Goal: Obtain resource: Download file/media

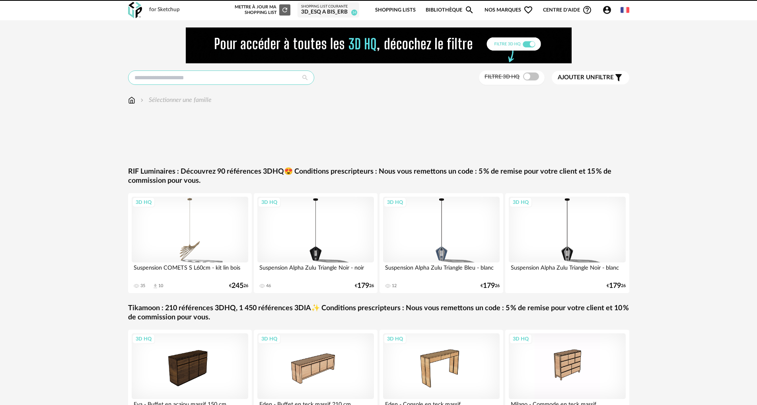
click at [230, 80] on input "text" at bounding box center [221, 77] width 186 height 14
type input "****"
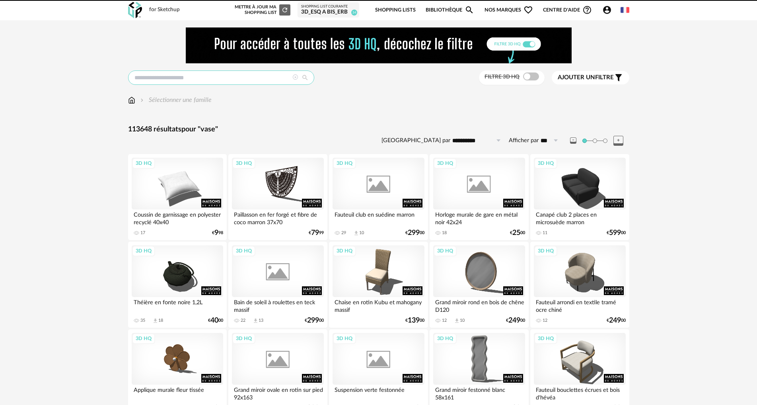
type input "****"
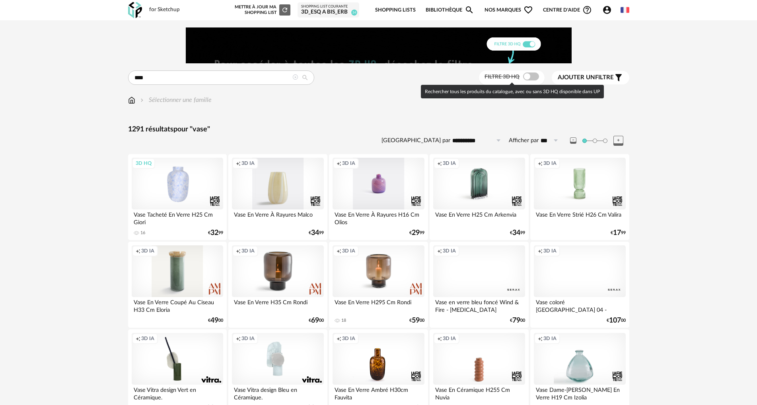
click at [527, 77] on span at bounding box center [531, 76] width 16 height 8
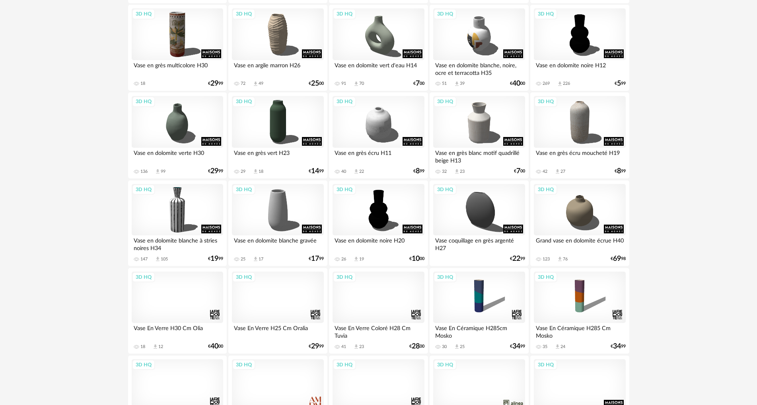
scroll to position [239, 0]
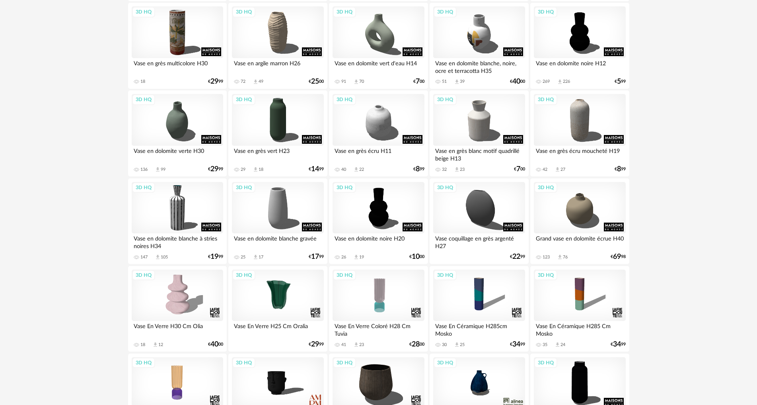
click at [204, 233] on div "Vase en dolomite blanche à stries noires H34" at bounding box center [178, 241] width 92 height 16
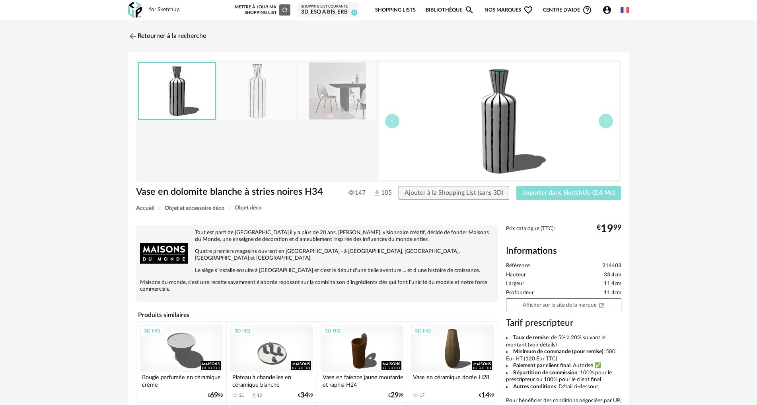
click at [535, 195] on span "Importer dans SketchUp (2,4 Mo)" at bounding box center [569, 192] width 93 height 6
click at [129, 34] on img at bounding box center [132, 36] width 12 height 12
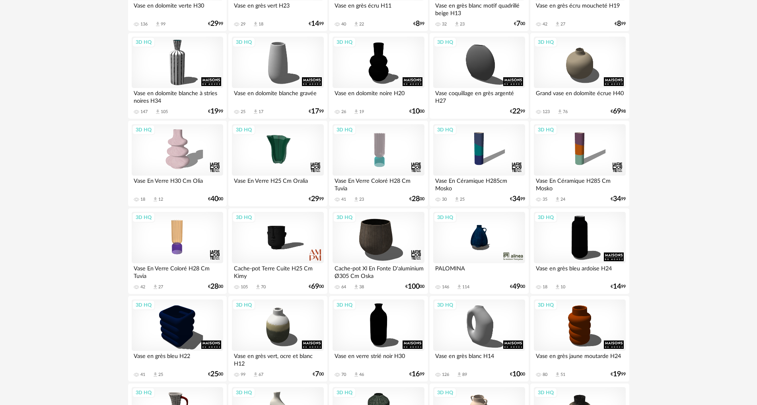
scroll to position [438, 0]
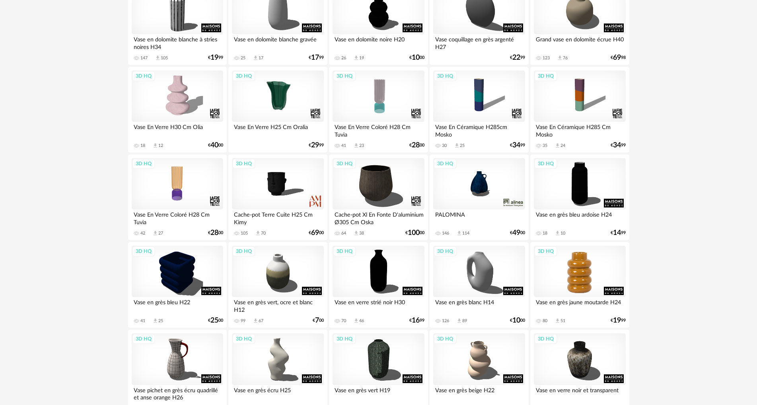
click at [576, 274] on div "3D HQ" at bounding box center [580, 272] width 92 height 52
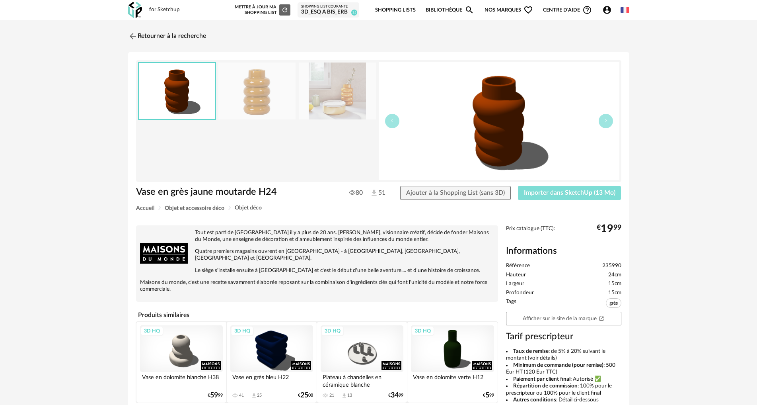
click at [575, 191] on span "Importer dans SketchUp (13 Mo)" at bounding box center [570, 192] width 92 height 6
click at [132, 38] on img at bounding box center [132, 36] width 12 height 12
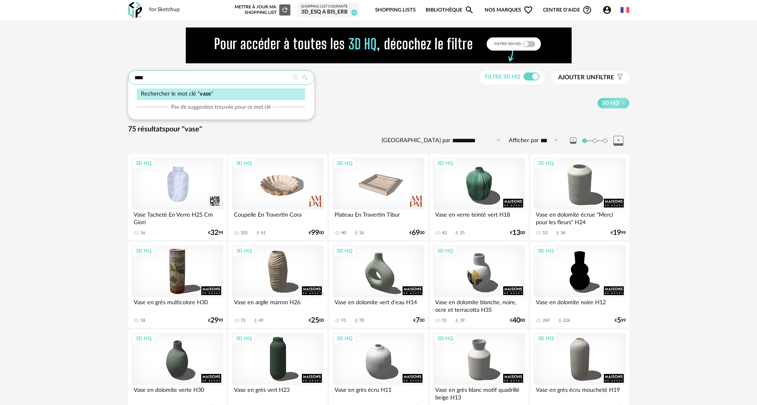
drag, startPoint x: 152, startPoint y: 78, endPoint x: 120, endPoint y: 80, distance: 31.9
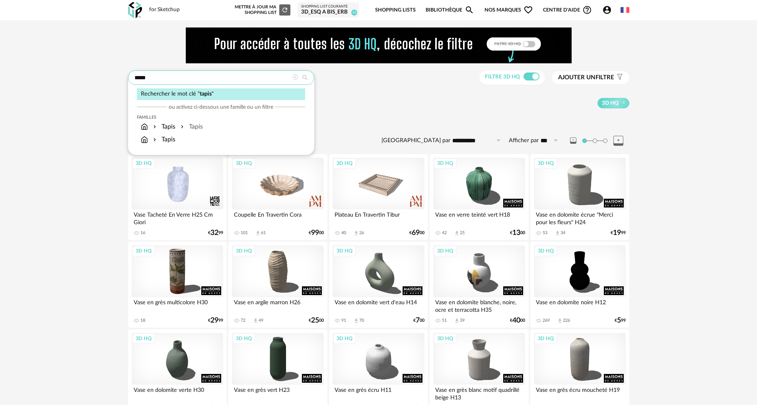
type input "*****"
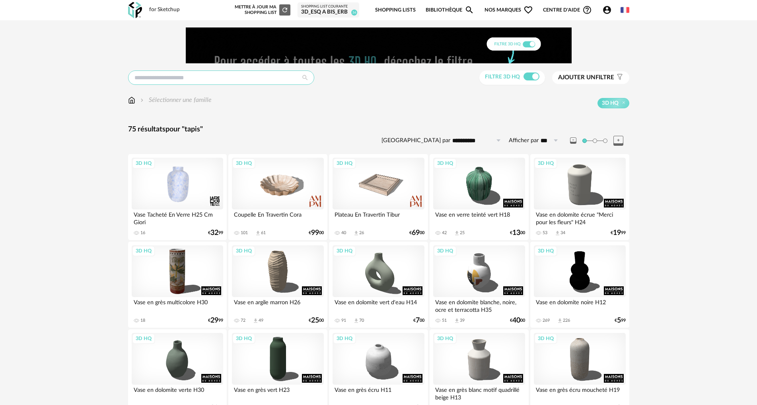
type input "*****"
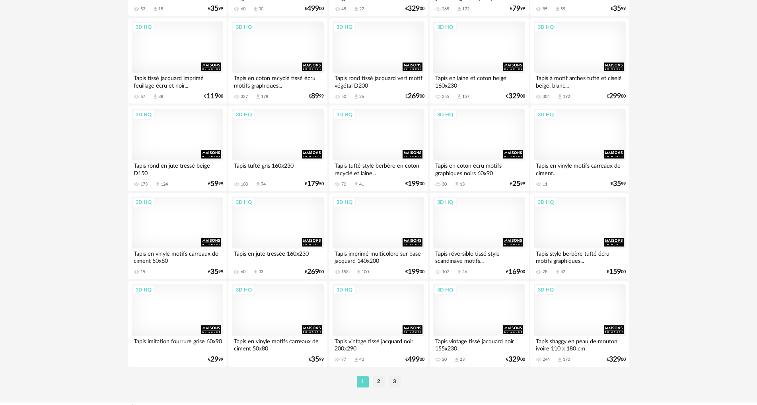
scroll to position [1552, 0]
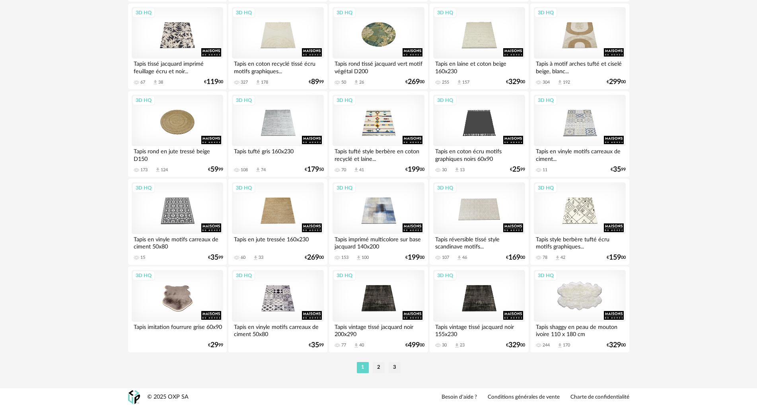
click at [588, 300] on div "3D HQ" at bounding box center [580, 296] width 92 height 52
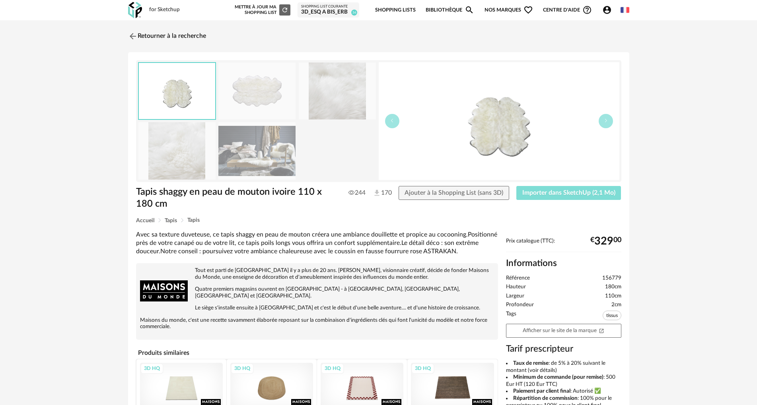
click at [552, 193] on span "Importer dans SketchUp (2,1 Mo)" at bounding box center [569, 192] width 93 height 6
click at [131, 36] on img at bounding box center [132, 36] width 12 height 12
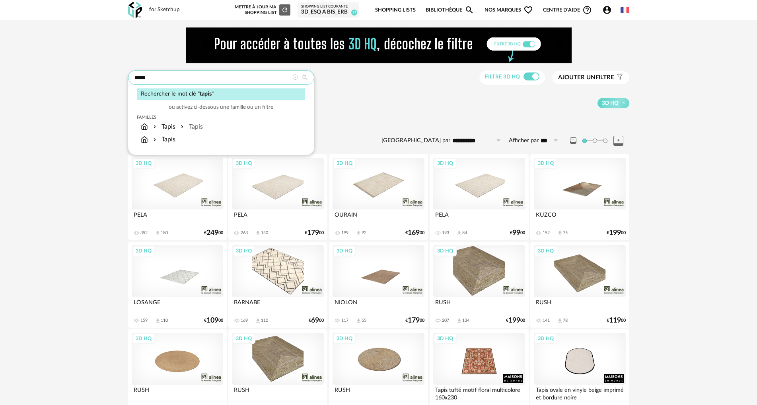
drag, startPoint x: 160, startPoint y: 77, endPoint x: 102, endPoint y: 75, distance: 57.3
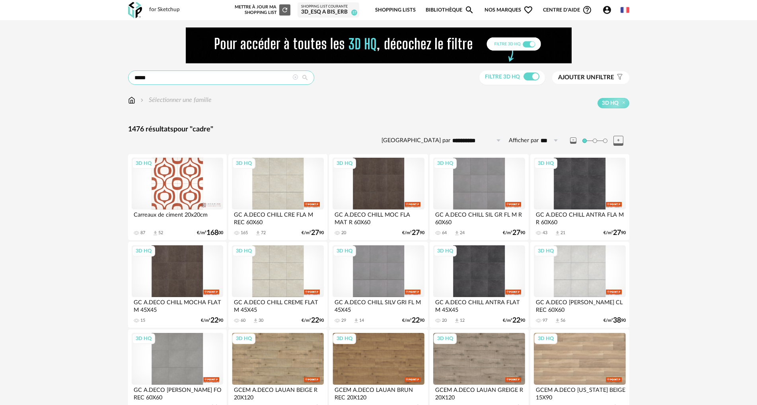
drag, startPoint x: 149, startPoint y: 77, endPoint x: 117, endPoint y: 76, distance: 31.5
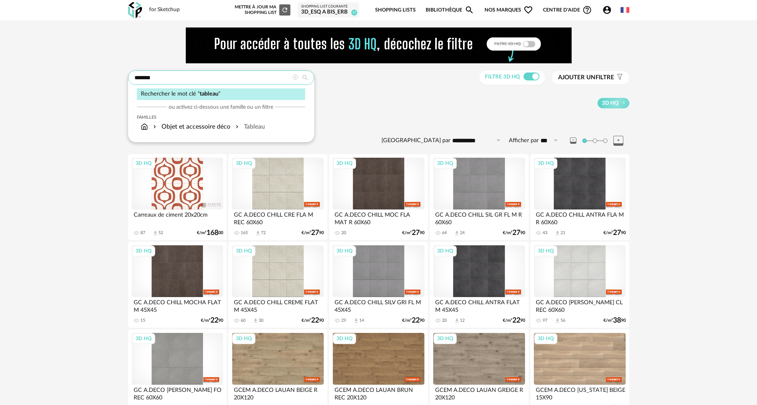
type input "*******"
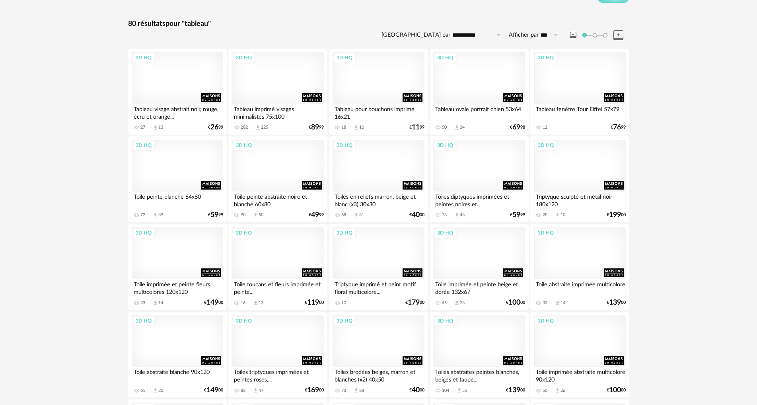
scroll to position [119, 0]
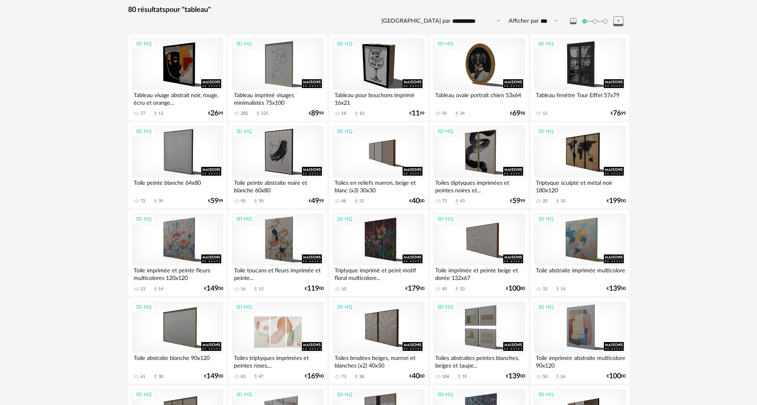
click at [290, 322] on div "3D HQ" at bounding box center [278, 327] width 92 height 52
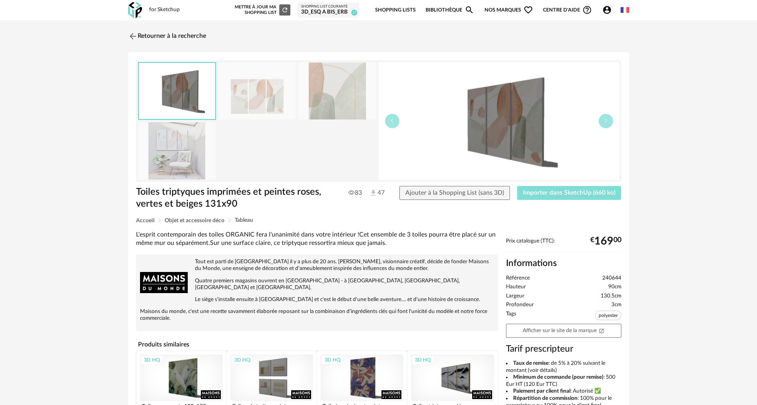
click at [540, 188] on button "Importer dans SketchUp (660 ko)" at bounding box center [569, 193] width 104 height 14
click at [137, 35] on img at bounding box center [132, 36] width 12 height 12
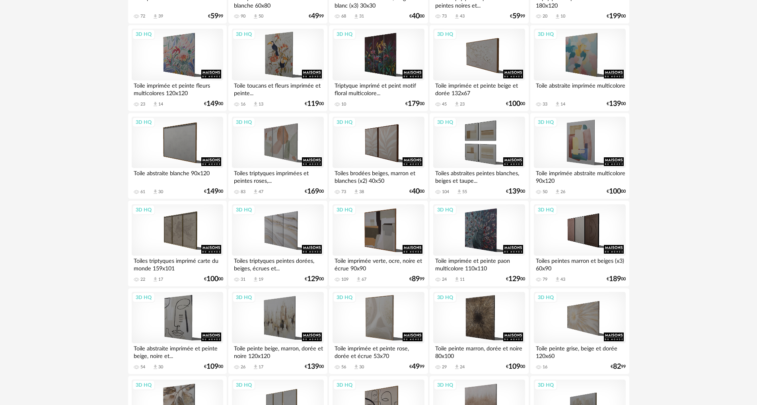
scroll to position [318, 0]
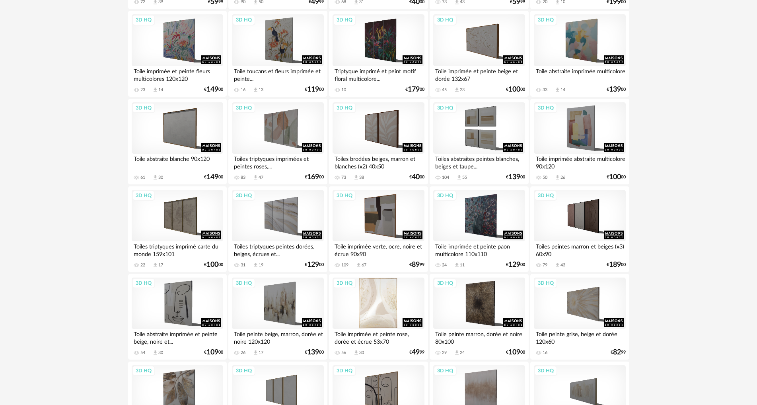
click at [378, 295] on div "3D HQ" at bounding box center [379, 303] width 92 height 52
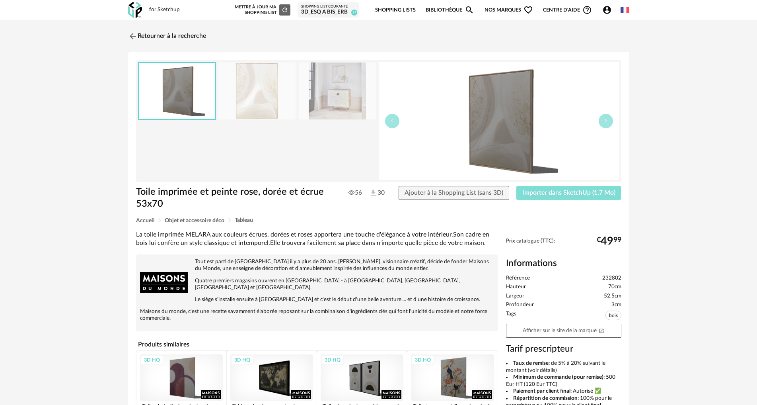
click at [548, 189] on span "Importer dans SketchUp (1,7 Mo)" at bounding box center [569, 192] width 93 height 6
click at [132, 35] on img at bounding box center [132, 36] width 12 height 12
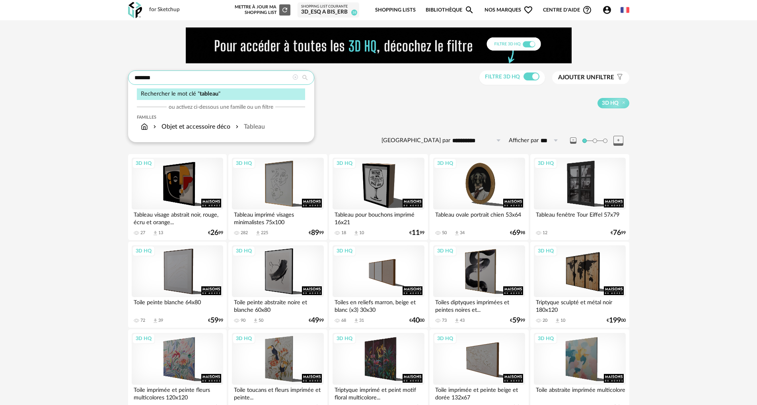
drag, startPoint x: 157, startPoint y: 78, endPoint x: 76, endPoint y: 77, distance: 80.4
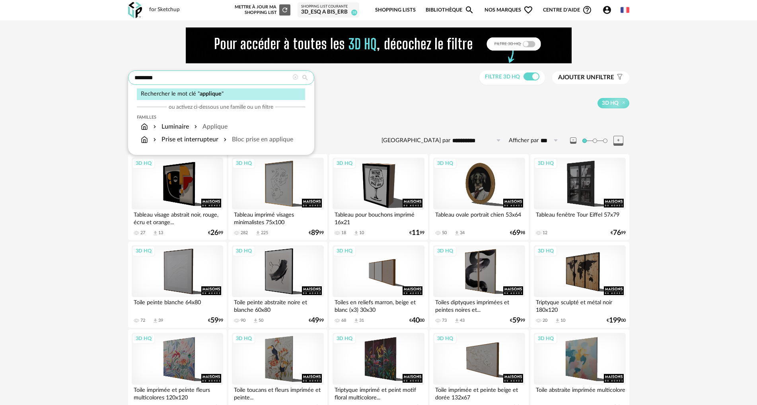
type input "********"
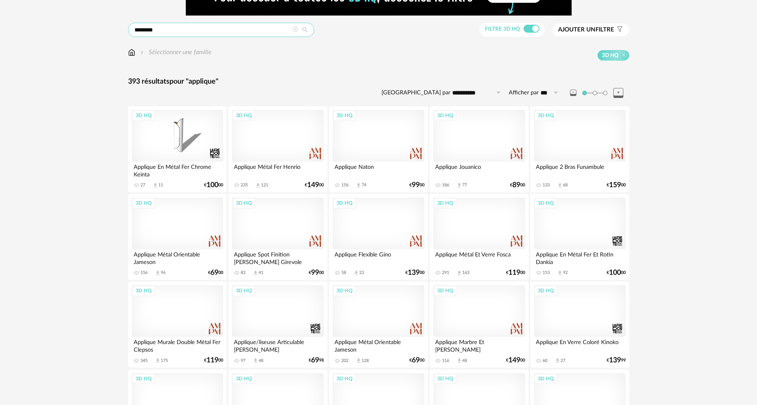
scroll to position [40, 0]
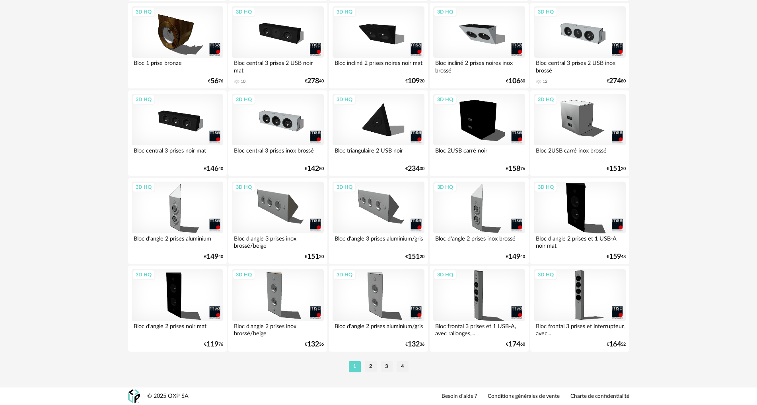
drag, startPoint x: 159, startPoint y: 232, endPoint x: 95, endPoint y: 203, distance: 70.4
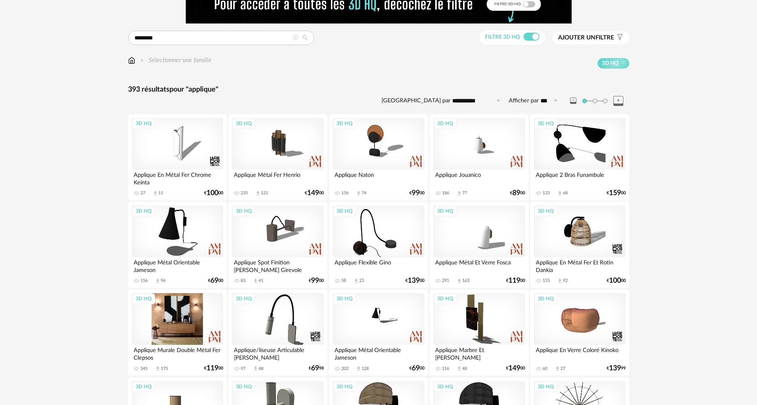
scroll to position [80, 0]
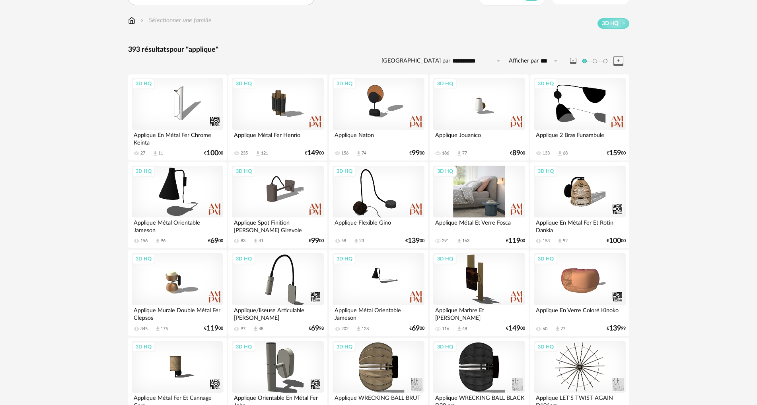
click at [490, 191] on div "3D HQ" at bounding box center [479, 192] width 92 height 52
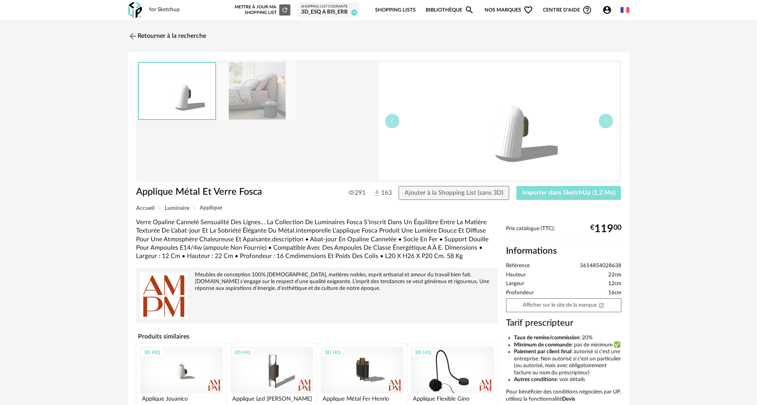
click at [556, 194] on span "Importer dans SketchUp (1,2 Mo)" at bounding box center [569, 192] width 93 height 6
click at [130, 37] on img at bounding box center [132, 36] width 12 height 12
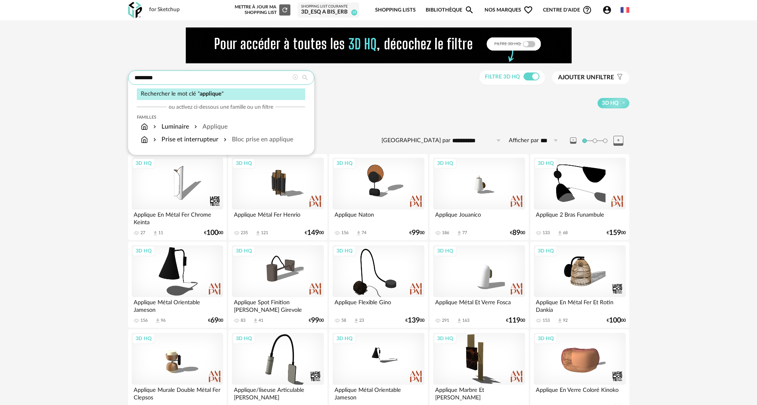
drag, startPoint x: 156, startPoint y: 78, endPoint x: 109, endPoint y: 78, distance: 47.8
type input "*****"
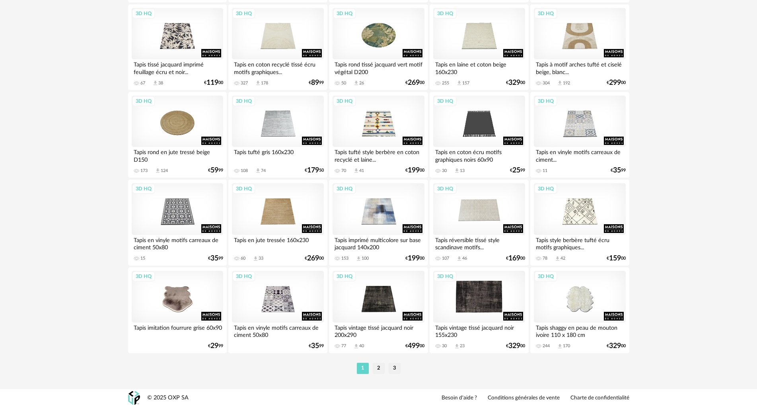
scroll to position [1553, 0]
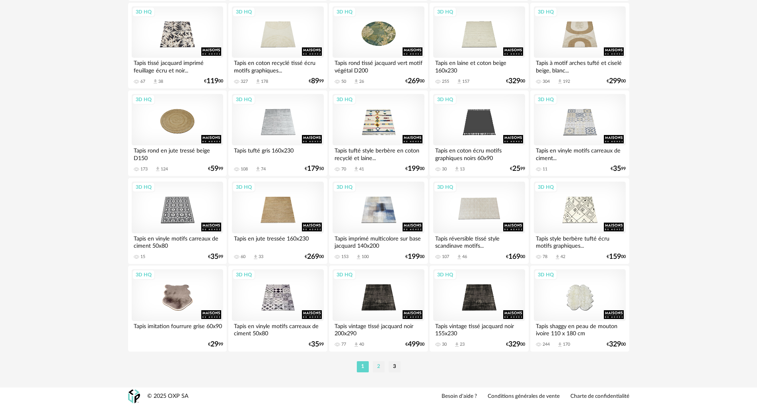
click at [380, 367] on li "2" at bounding box center [379, 366] width 12 height 11
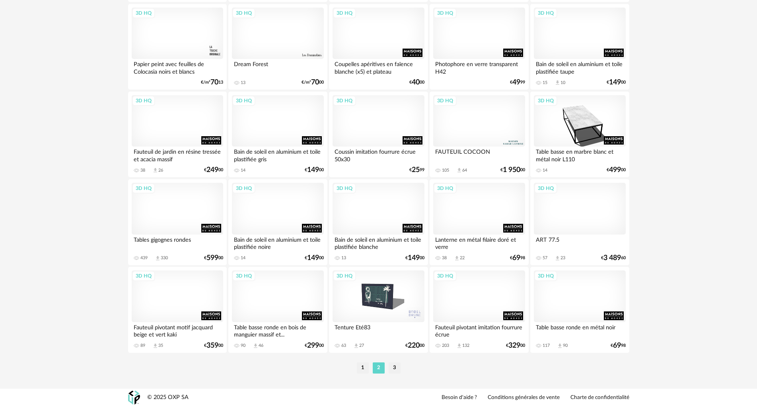
scroll to position [1553, 0]
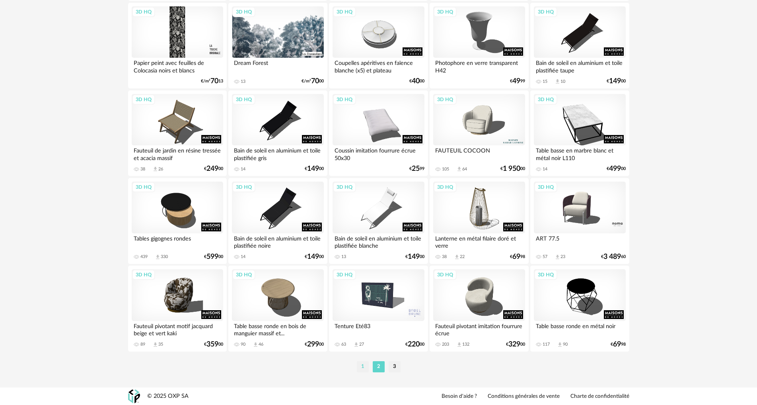
click at [366, 362] on li "1" at bounding box center [363, 366] width 12 height 11
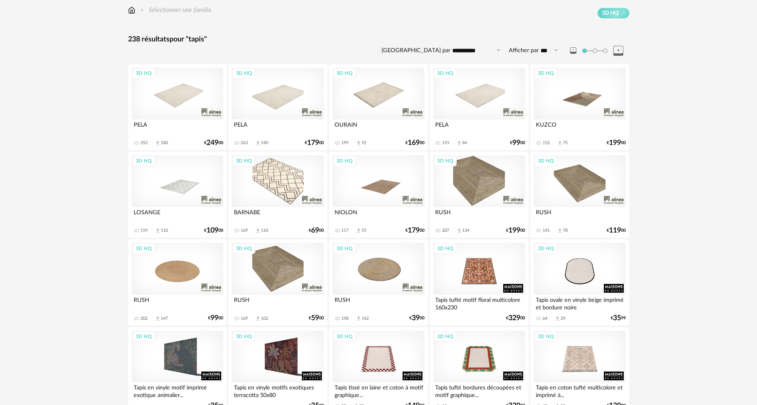
scroll to position [80, 0]
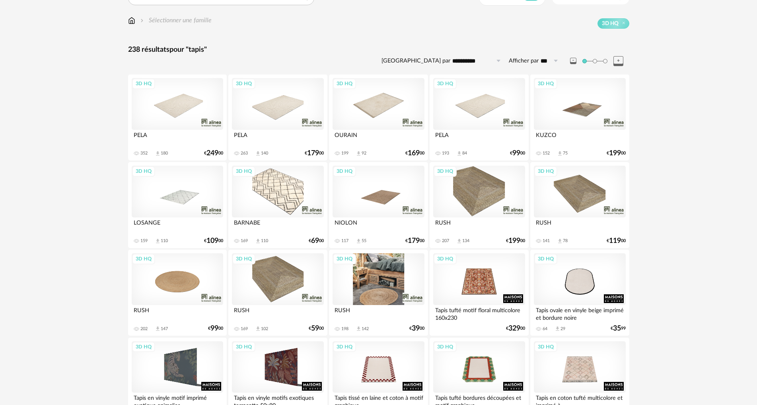
click at [382, 276] on div "3D HQ" at bounding box center [379, 279] width 92 height 52
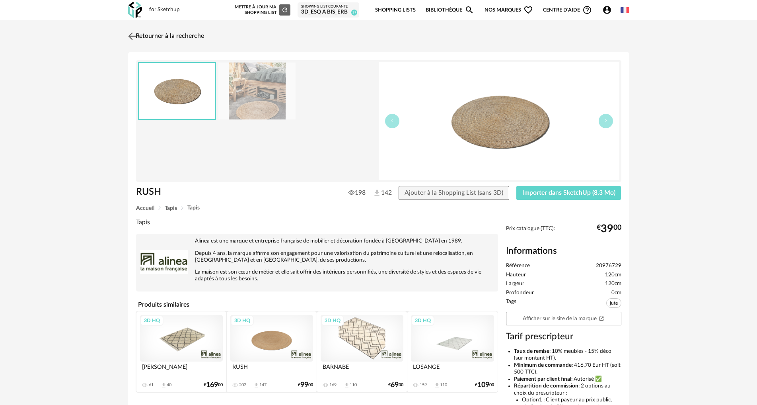
click at [133, 37] on img at bounding box center [132, 36] width 12 height 12
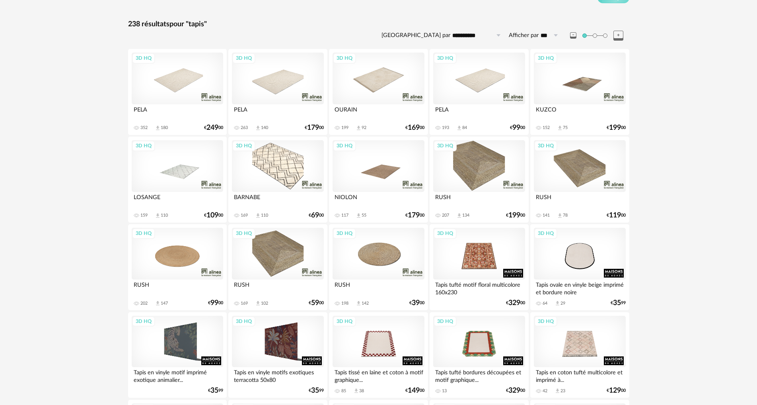
scroll to position [119, 0]
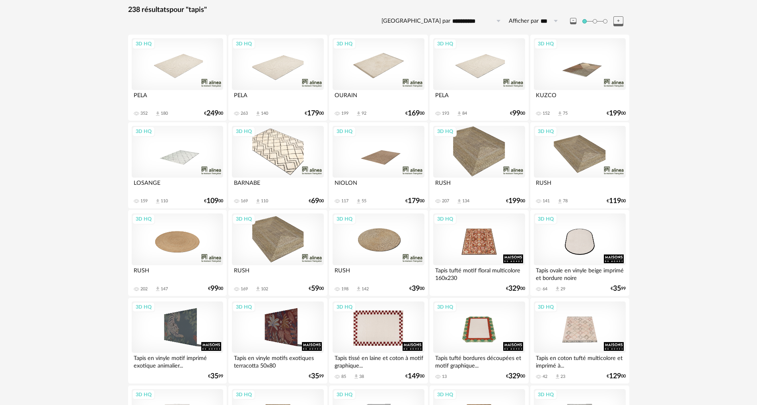
click at [382, 324] on div "3D HQ" at bounding box center [379, 327] width 92 height 52
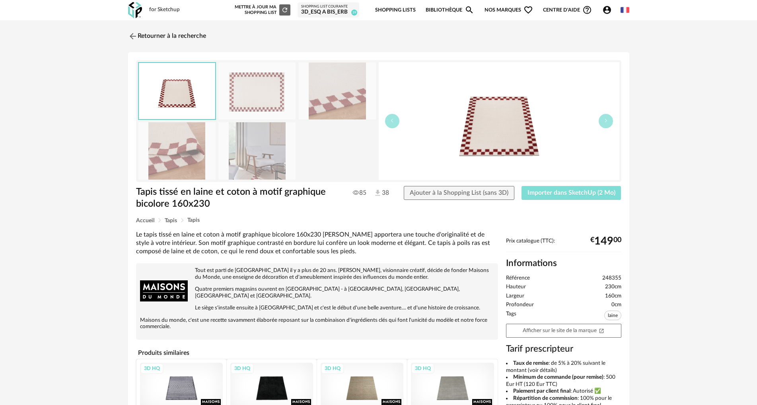
click at [540, 191] on span "Importer dans SketchUp (2 Mo)" at bounding box center [572, 192] width 88 height 6
click at [133, 36] on img at bounding box center [132, 36] width 12 height 12
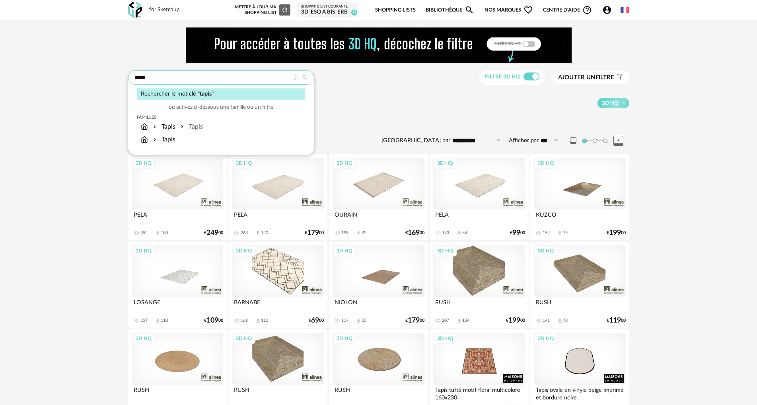
drag, startPoint x: 147, startPoint y: 79, endPoint x: 82, endPoint y: 76, distance: 65.3
type input "******"
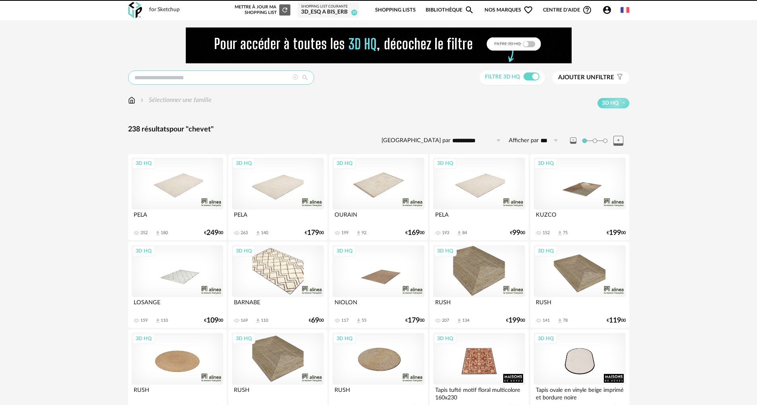
type input "******"
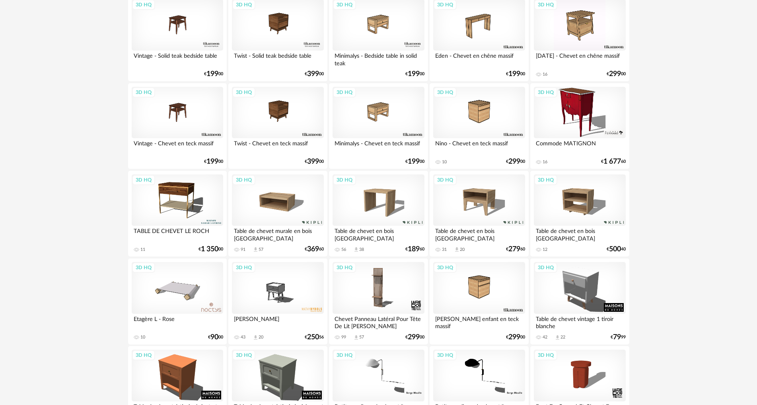
scroll to position [517, 0]
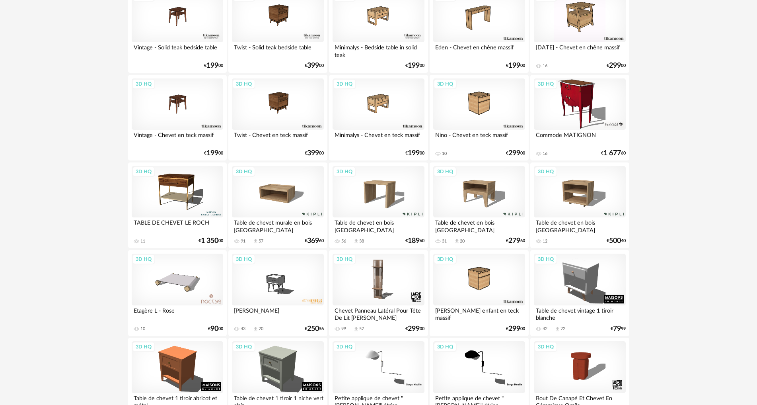
click at [493, 368] on div "3D HQ" at bounding box center [479, 367] width 92 height 52
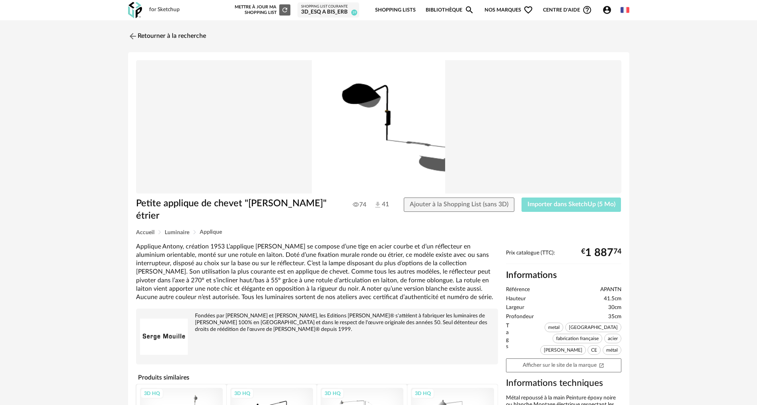
click at [560, 201] on button "Importer dans SketchUp (5 Mo)" at bounding box center [572, 204] width 100 height 14
click at [131, 35] on img at bounding box center [132, 36] width 12 height 12
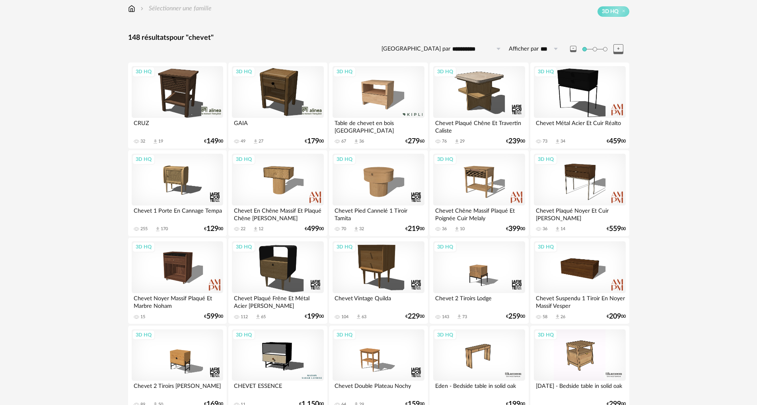
scroll to position [80, 0]
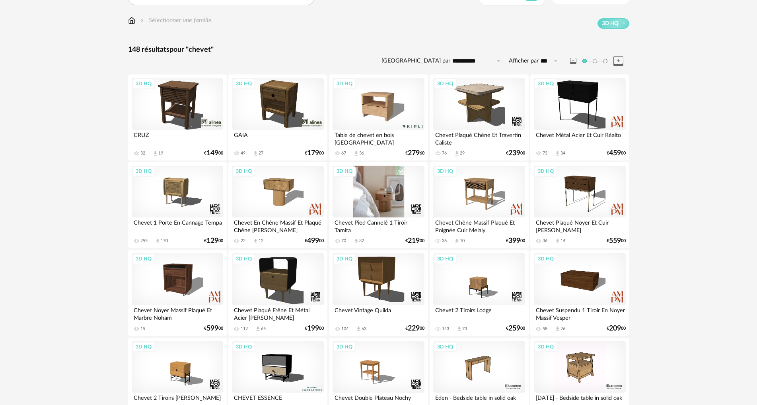
click at [386, 207] on div "3D HQ" at bounding box center [379, 192] width 92 height 52
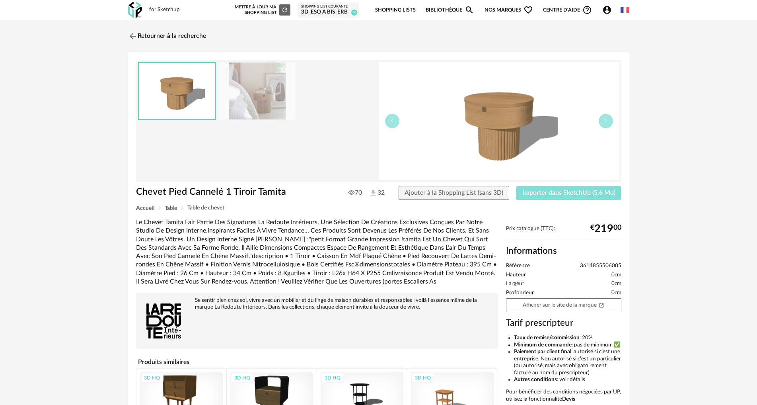
click at [567, 194] on span "Importer dans SketchUp (5,6 Mo)" at bounding box center [569, 192] width 93 height 6
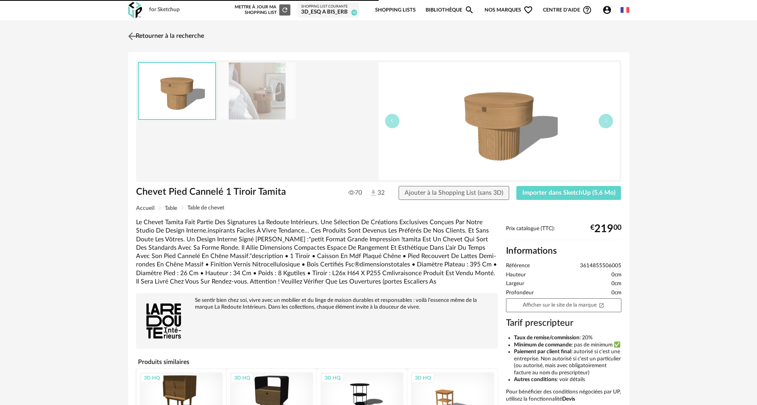
click at [136, 37] on img at bounding box center [132, 36] width 12 height 12
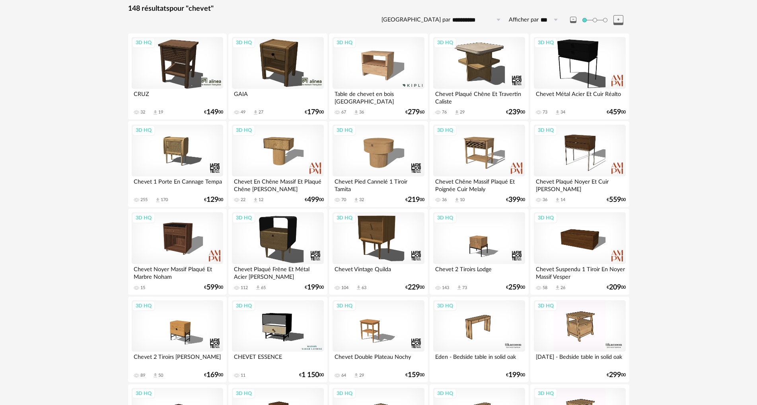
scroll to position [40, 0]
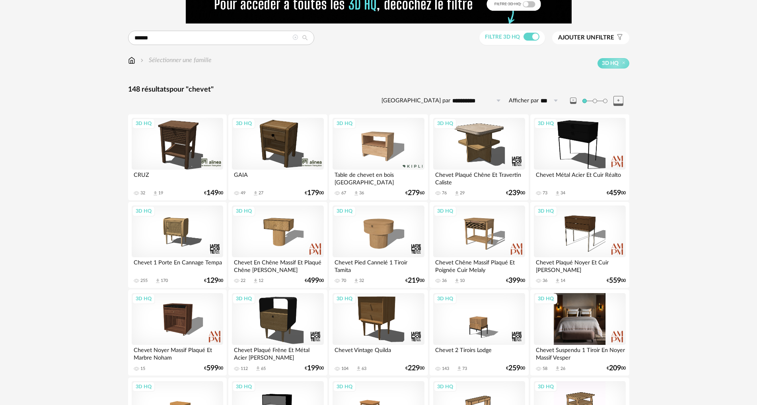
click at [584, 315] on div "3D HQ" at bounding box center [580, 319] width 92 height 52
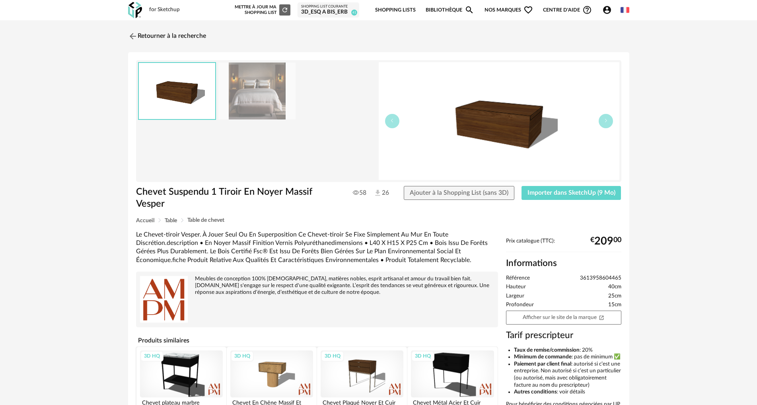
click at [248, 85] on img at bounding box center [257, 90] width 77 height 57
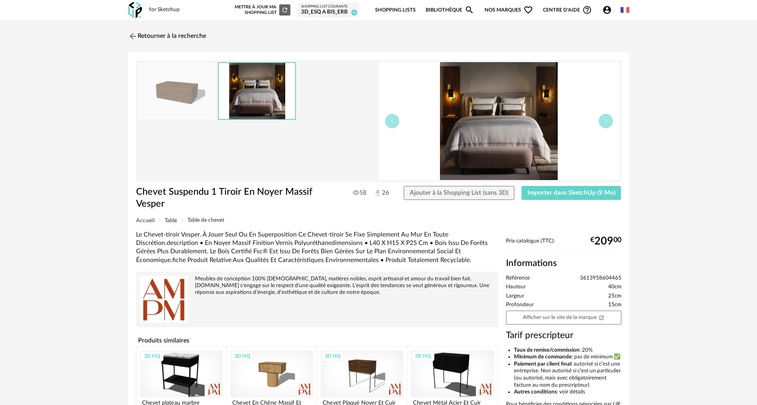
click at [198, 86] on img at bounding box center [177, 90] width 77 height 57
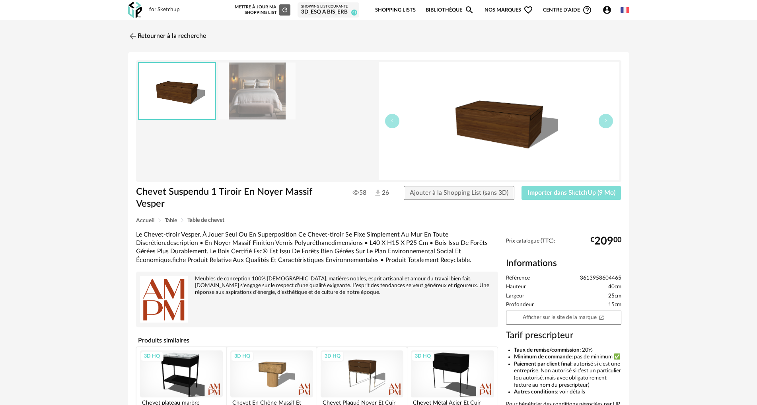
click at [576, 192] on span "Importer dans SketchUp (9 Mo)" at bounding box center [572, 192] width 88 height 6
click at [135, 36] on img at bounding box center [132, 36] width 12 height 12
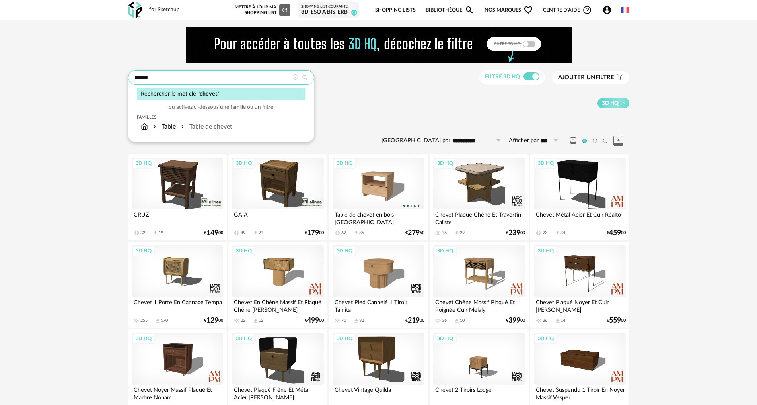
drag, startPoint x: 155, startPoint y: 82, endPoint x: 108, endPoint y: 75, distance: 47.1
type input "****"
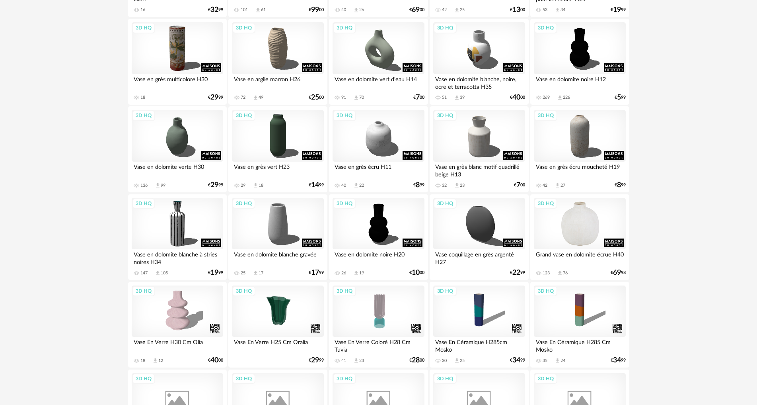
scroll to position [239, 0]
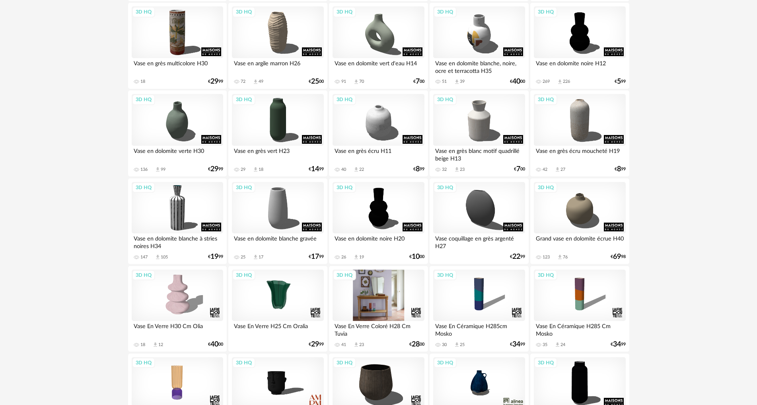
click at [395, 292] on div "3D HQ" at bounding box center [379, 295] width 92 height 52
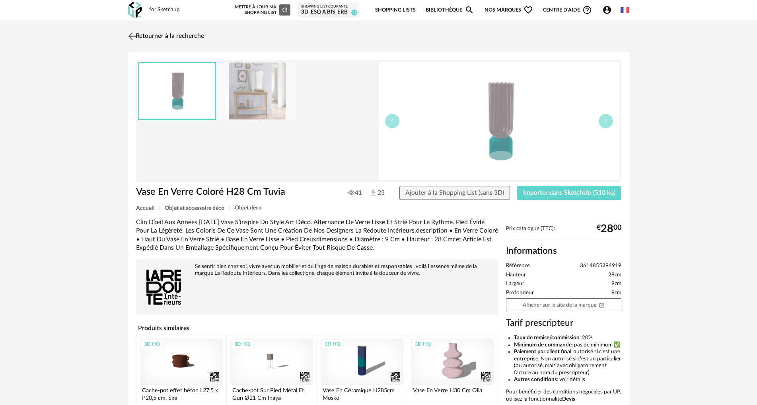
click at [137, 37] on img at bounding box center [132, 36] width 12 height 12
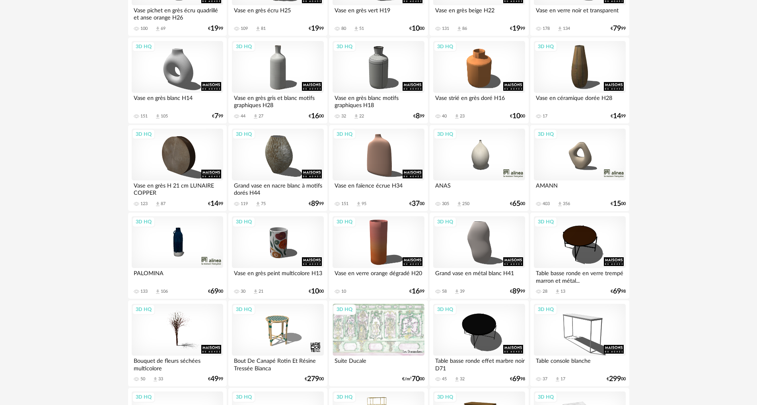
scroll to position [836, 0]
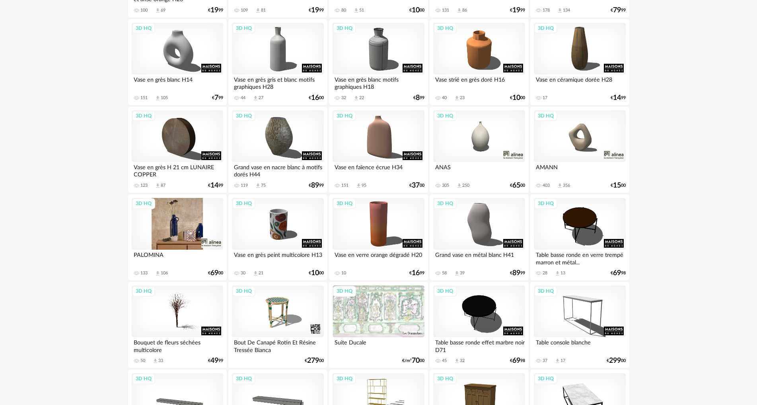
click at [195, 219] on div "3D HQ" at bounding box center [178, 224] width 92 height 52
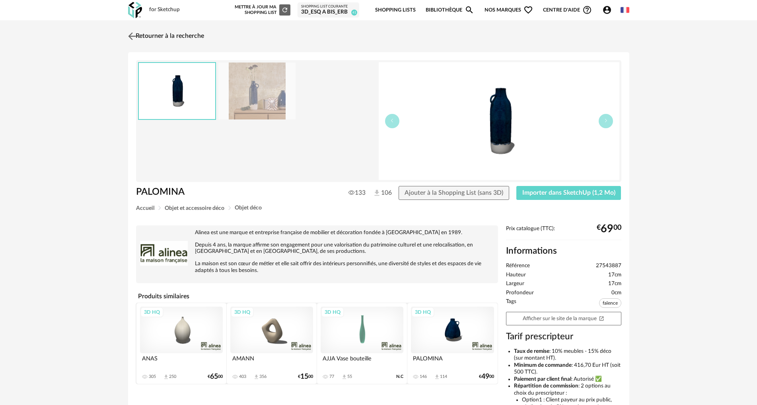
click at [132, 35] on img at bounding box center [132, 36] width 12 height 12
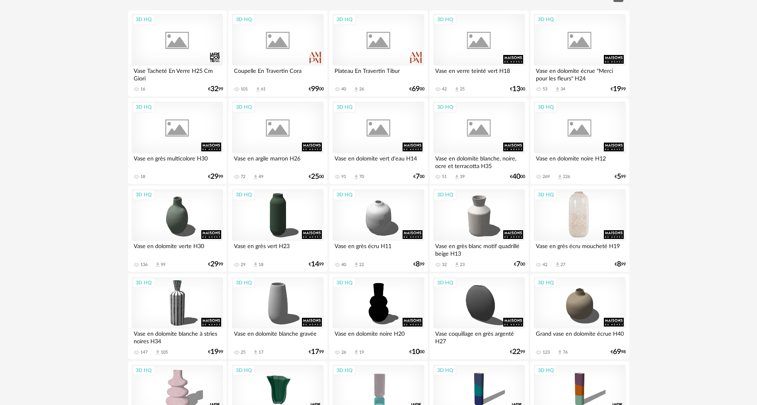
scroll to position [100, 0]
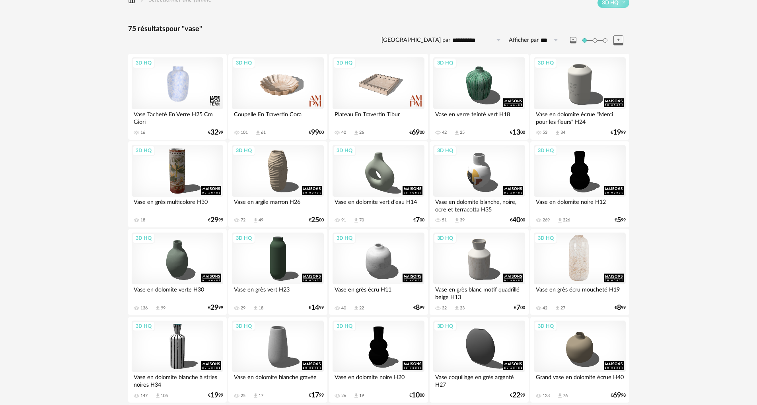
click at [579, 255] on div "3D HQ" at bounding box center [580, 258] width 92 height 52
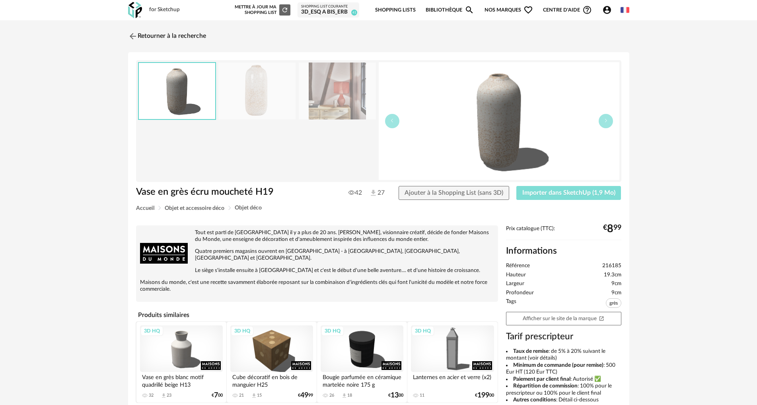
click at [548, 196] on button "Importer dans SketchUp (1,9 Mo)" at bounding box center [569, 193] width 105 height 14
click at [135, 38] on img at bounding box center [132, 36] width 12 height 12
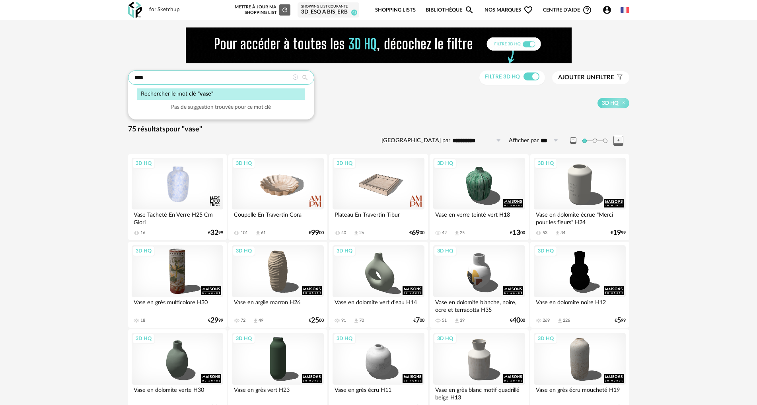
drag, startPoint x: 163, startPoint y: 77, endPoint x: 92, endPoint y: 80, distance: 71.3
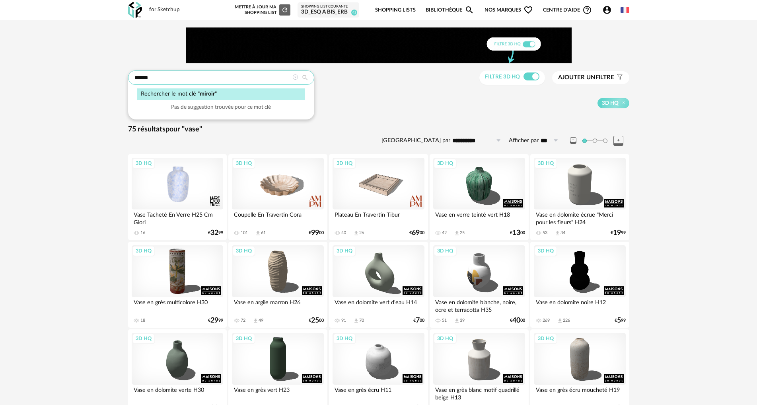
type input "******"
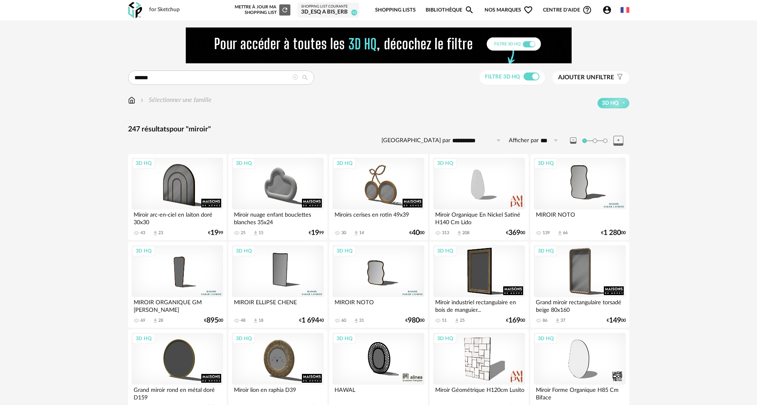
click at [172, 272] on div "3D HQ" at bounding box center [178, 271] width 92 height 52
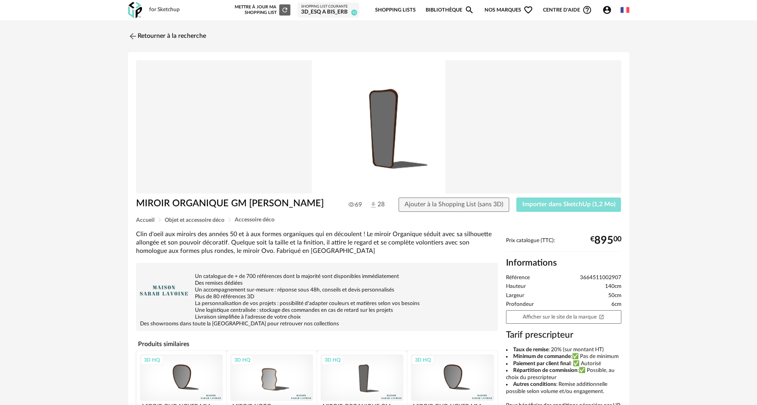
click at [537, 202] on span "Importer dans SketchUp (1,2 Mo)" at bounding box center [569, 204] width 93 height 6
drag, startPoint x: 131, startPoint y: 34, endPoint x: 145, endPoint y: 37, distance: 14.6
click at [131, 34] on img at bounding box center [132, 36] width 12 height 12
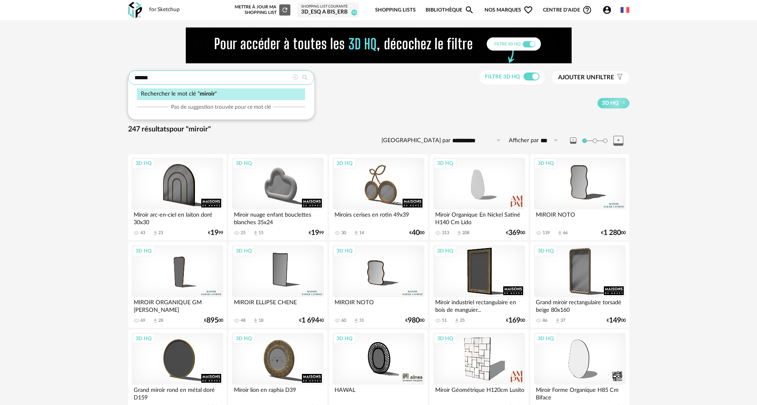
drag, startPoint x: 123, startPoint y: 75, endPoint x: 100, endPoint y: 76, distance: 23.9
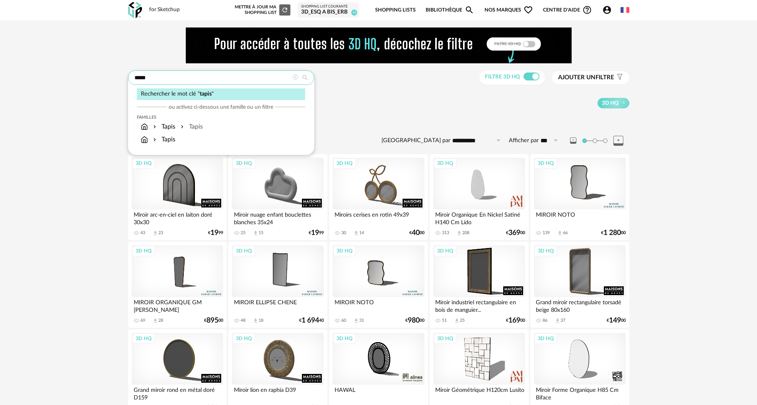
type input "*****"
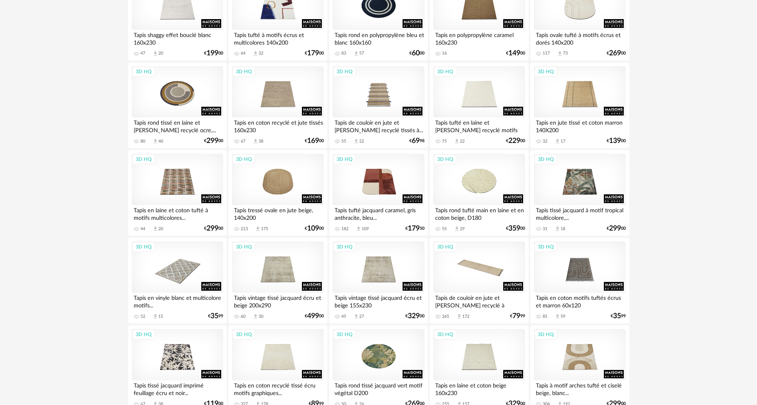
scroll to position [1234, 0]
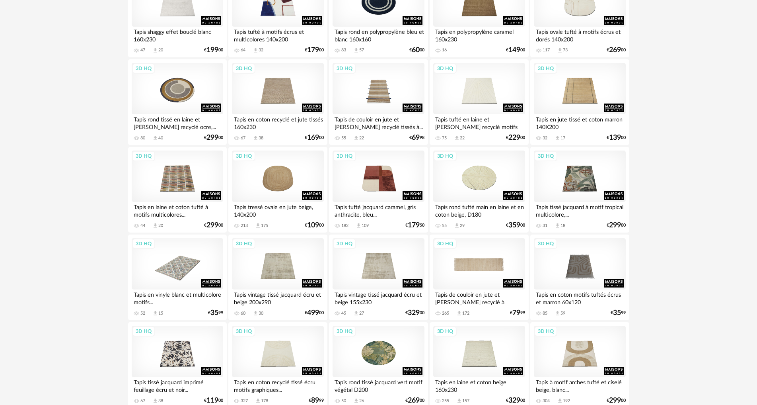
click at [500, 262] on div "3D HQ" at bounding box center [479, 264] width 92 height 52
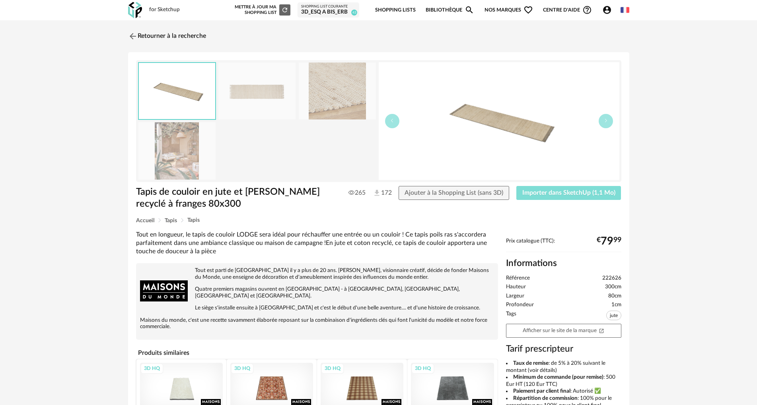
click at [544, 189] on span "Importer dans SketchUp (1,1 Mo)" at bounding box center [569, 192] width 93 height 6
click at [133, 35] on img at bounding box center [132, 36] width 12 height 12
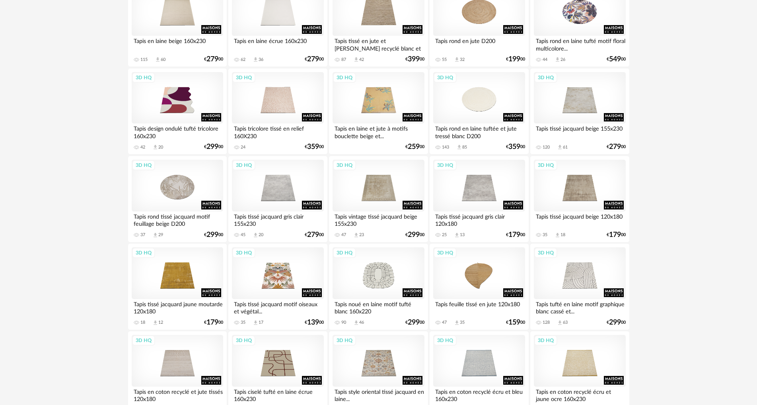
scroll to position [597, 0]
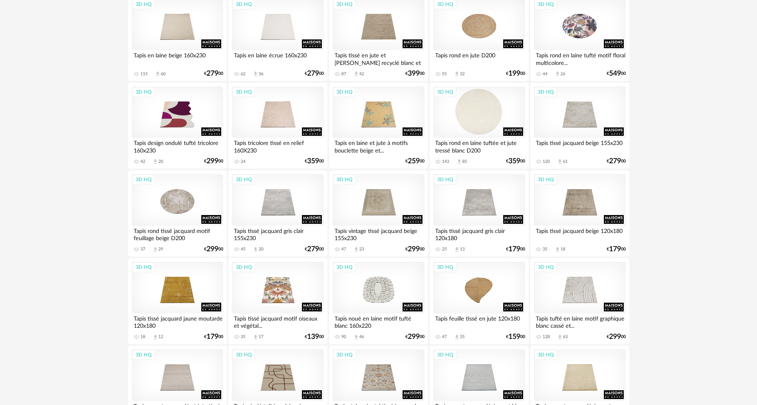
click at [481, 111] on div "3D HQ" at bounding box center [479, 112] width 92 height 52
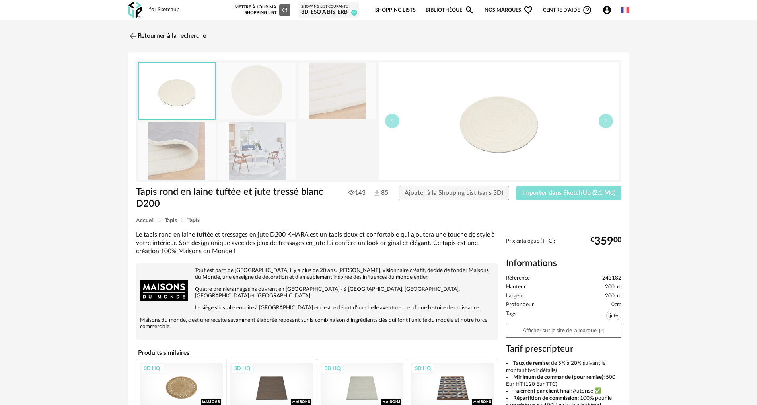
click at [546, 194] on span "Importer dans SketchUp (2,1 Mo)" at bounding box center [569, 192] width 93 height 6
click at [132, 37] on img at bounding box center [132, 36] width 12 height 12
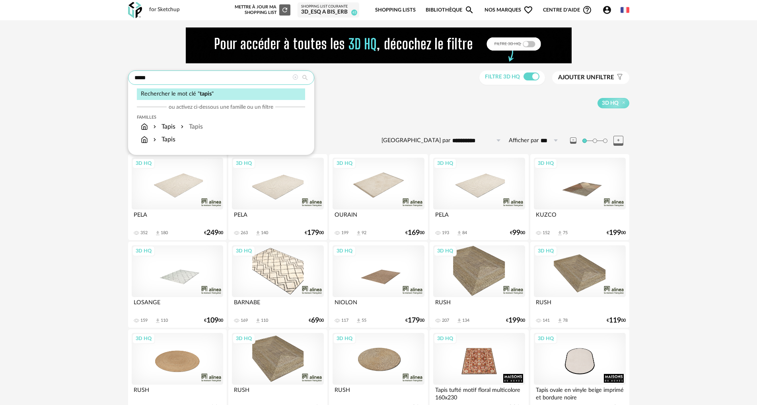
drag, startPoint x: 198, startPoint y: 81, endPoint x: 135, endPoint y: 76, distance: 63.5
click at [135, 76] on input "*****" at bounding box center [221, 77] width 186 height 14
type input "*******"
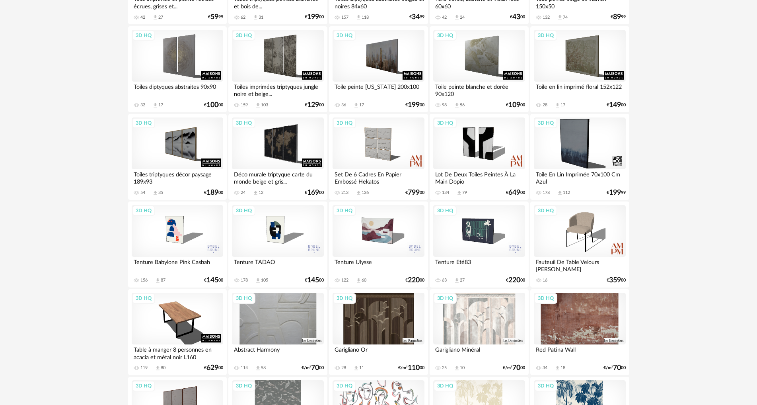
scroll to position [756, 0]
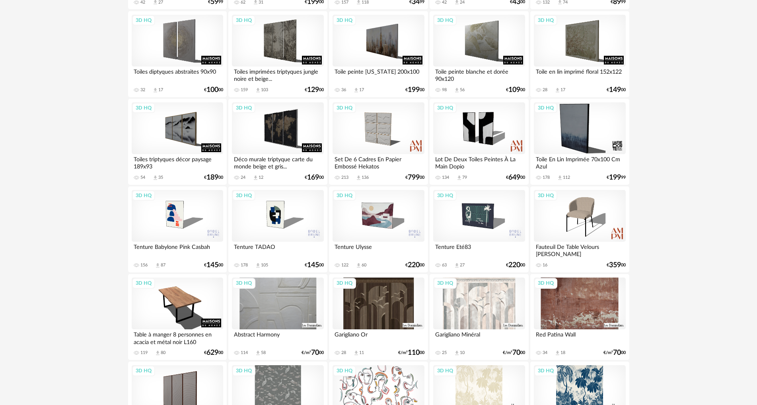
click at [363, 219] on div "3D HQ" at bounding box center [379, 216] width 92 height 52
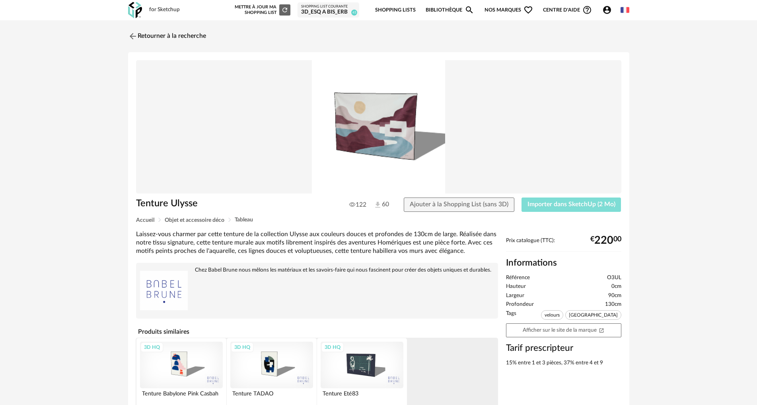
click at [562, 204] on span "Importer dans SketchUp (2 Mo)" at bounding box center [572, 204] width 88 height 6
click at [133, 37] on img at bounding box center [132, 36] width 12 height 12
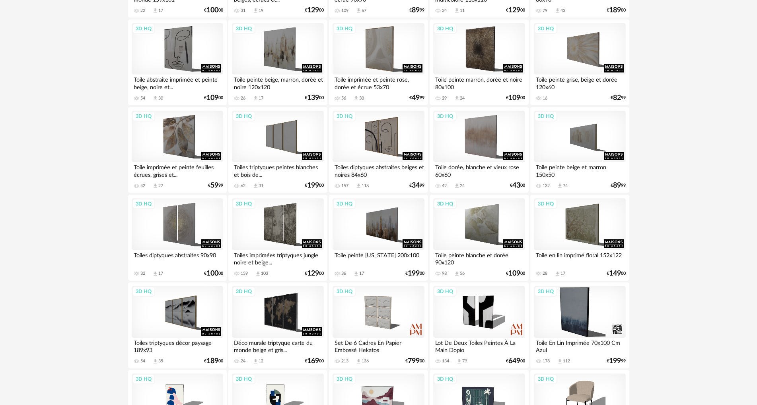
scroll to position [517, 0]
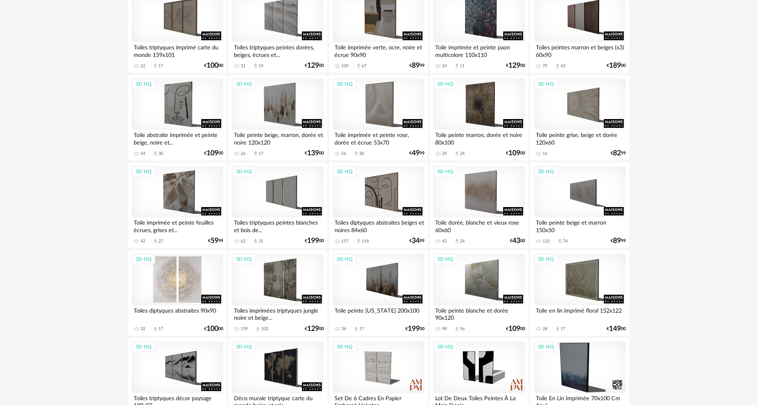
click at [172, 277] on div "3D HQ" at bounding box center [178, 280] width 92 height 52
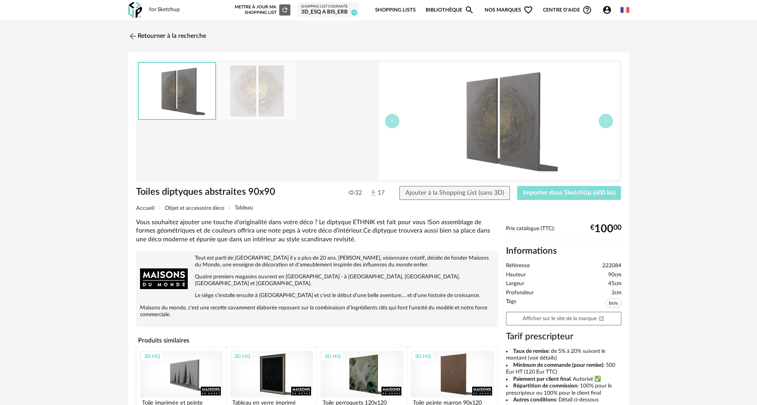
click at [558, 198] on button "Importer dans SketchUp (600 ko)" at bounding box center [569, 193] width 104 height 14
